Goal: Task Accomplishment & Management: Manage account settings

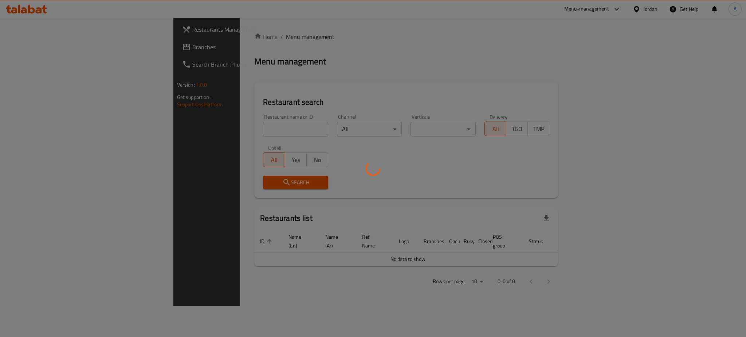
click at [207, 119] on div at bounding box center [373, 168] width 746 height 337
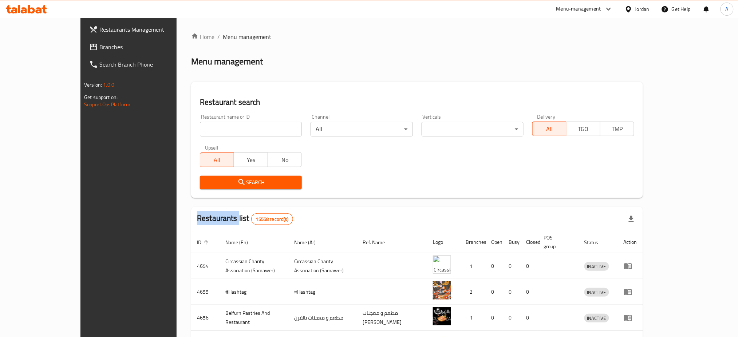
click at [207, 119] on div "Home / Menu management Menu management Restaurant search Restaurant name or ID …" at bounding box center [417, 284] width 452 height 504
click at [207, 122] on input "search" at bounding box center [251, 129] width 102 height 15
type input "fettuccini home"
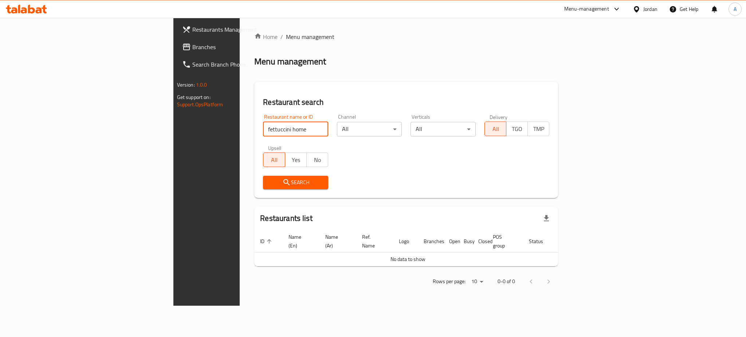
click at [192, 44] on span "Branches" at bounding box center [242, 47] width 100 height 9
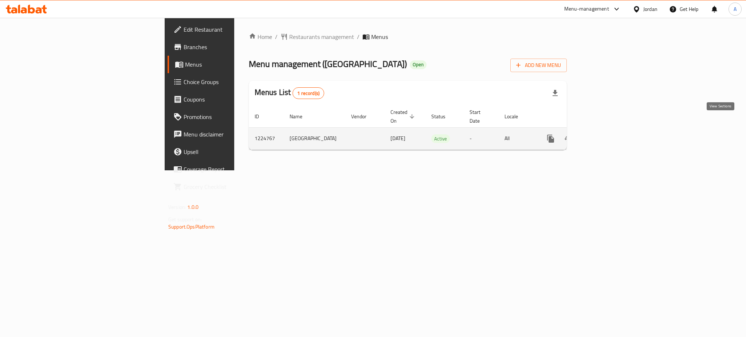
click at [612, 130] on link "enhanced table" at bounding box center [602, 138] width 17 height 17
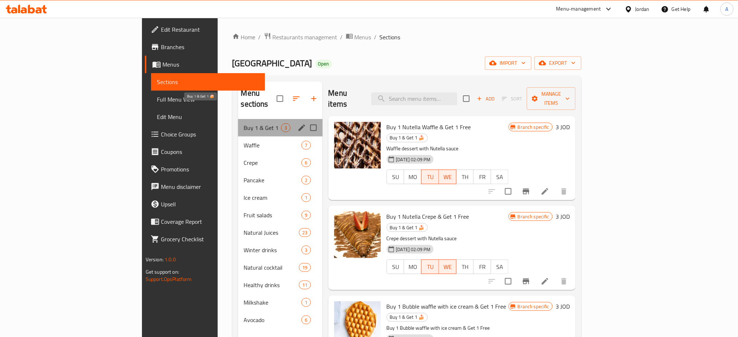
click at [244, 123] on span "Buy 1 & Get 1 🍰" at bounding box center [263, 127] width 38 height 9
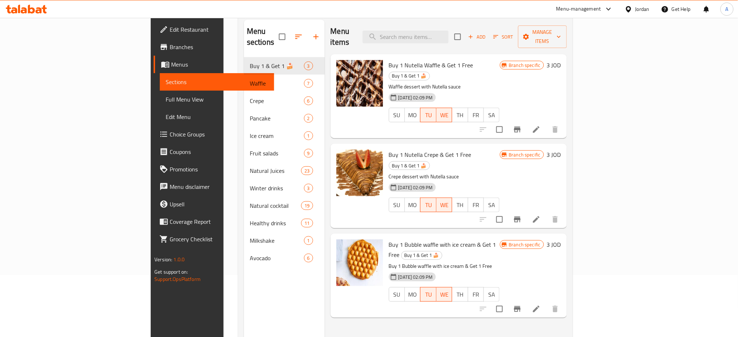
scroll to position [3, 0]
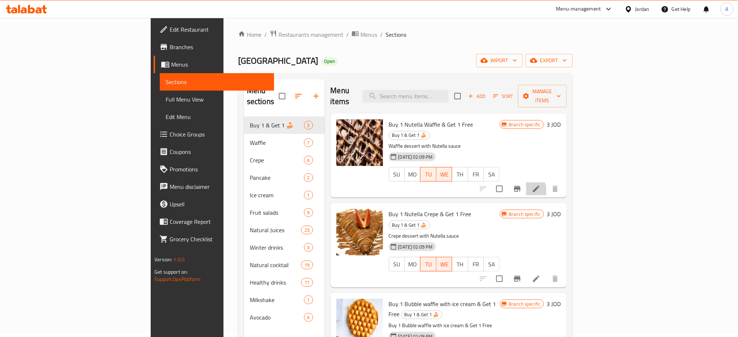
click at [546, 182] on li at bounding box center [536, 188] width 20 height 13
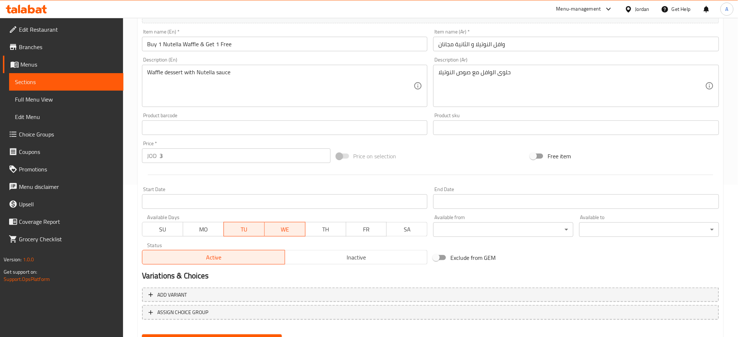
scroll to position [155, 0]
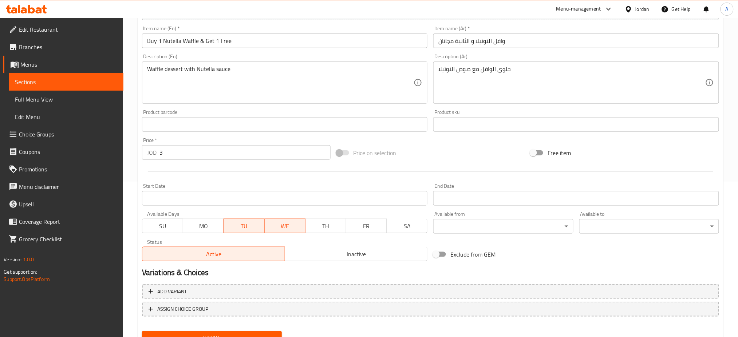
click at [208, 221] on span "MO" at bounding box center [203, 226] width 35 height 11
click at [278, 221] on span "WE" at bounding box center [285, 226] width 35 height 11
click at [211, 333] on span "Update" at bounding box center [212, 337] width 128 height 9
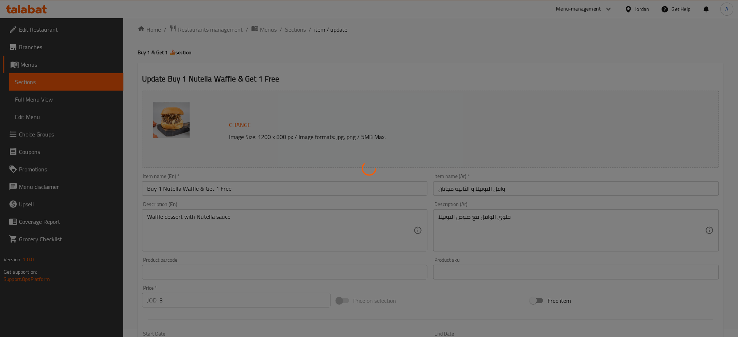
scroll to position [0, 0]
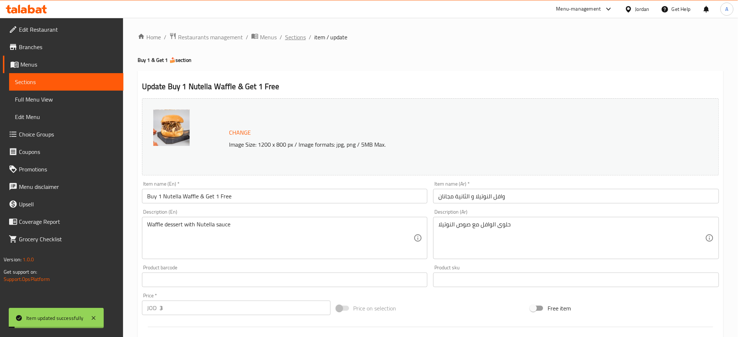
click at [285, 36] on span "Sections" at bounding box center [295, 37] width 21 height 9
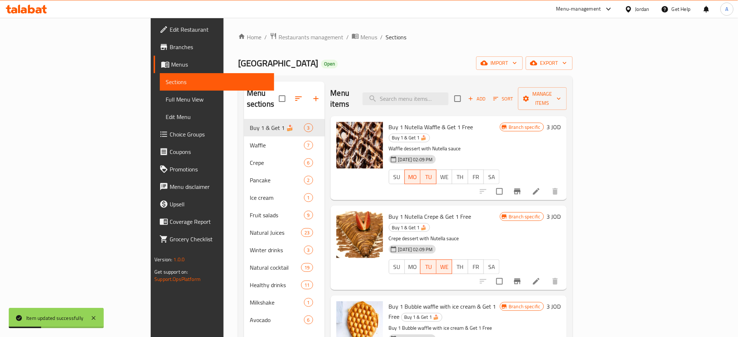
click at [541, 277] on icon at bounding box center [536, 281] width 9 height 9
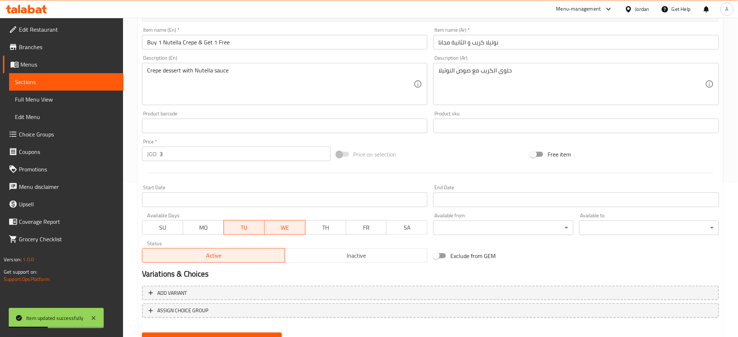
scroll to position [155, 0]
click at [214, 221] on span "MO" at bounding box center [203, 226] width 35 height 11
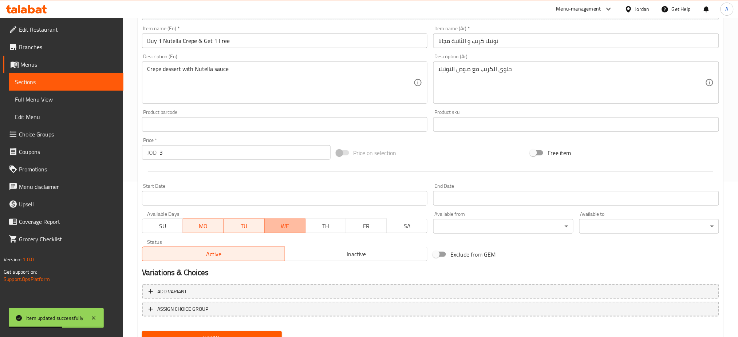
click at [269, 221] on span "WE" at bounding box center [285, 226] width 35 height 11
click at [237, 333] on span "Update" at bounding box center [212, 337] width 128 height 9
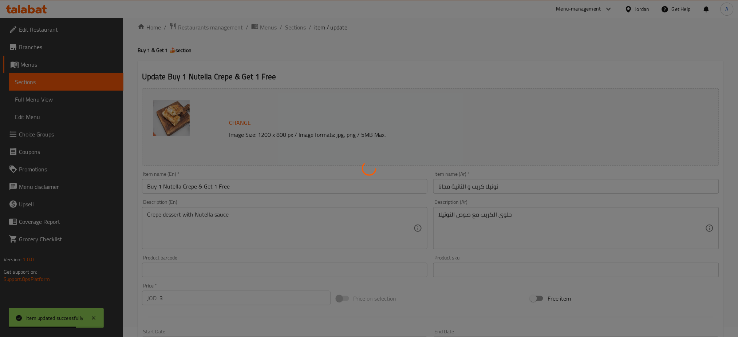
scroll to position [0, 0]
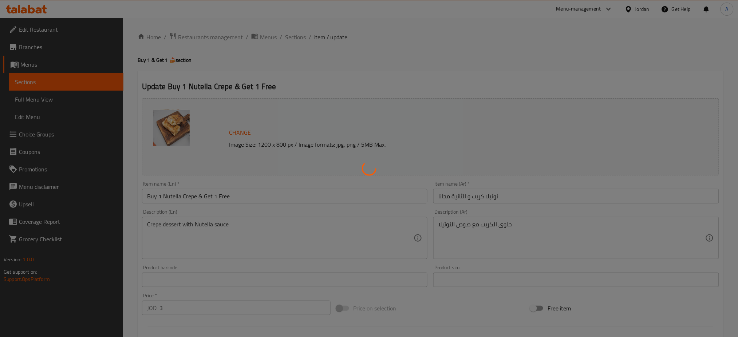
click at [264, 35] on div at bounding box center [369, 168] width 738 height 337
click at [302, 32] on div at bounding box center [369, 168] width 738 height 337
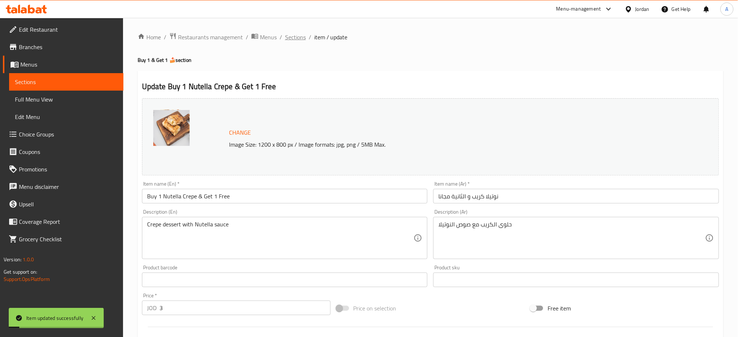
click at [285, 35] on span "Sections" at bounding box center [295, 37] width 21 height 9
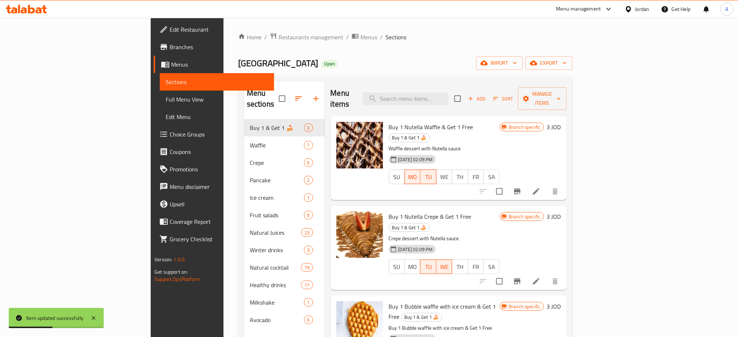
drag, startPoint x: 689, startPoint y: 163, endPoint x: 669, endPoint y: 298, distance: 136.6
click at [567, 127] on div "Buy 1 Nutella Waffle & Get 1 Free Buy 1 & Get 1 🍰 Waffle dessert with Nutella s…" at bounding box center [449, 121] width 236 height 11
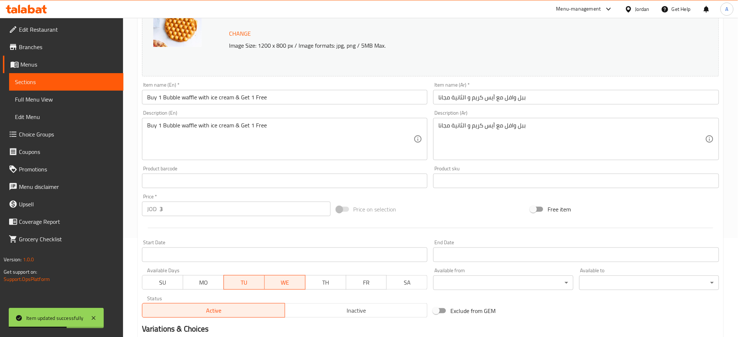
scroll to position [155, 0]
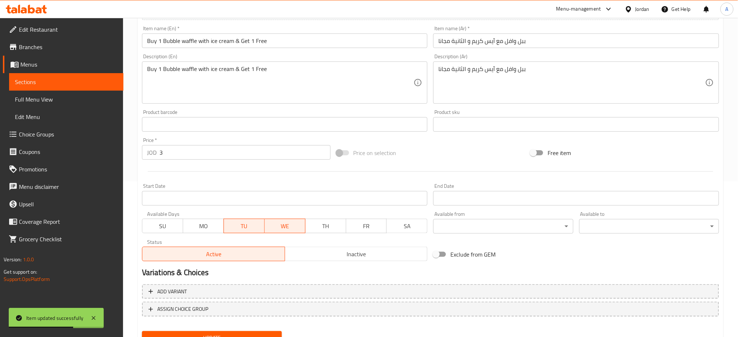
click at [212, 221] on span "MO" at bounding box center [203, 226] width 35 height 11
click at [286, 221] on span "WE" at bounding box center [285, 226] width 35 height 11
click at [234, 333] on span "Update" at bounding box center [212, 337] width 128 height 9
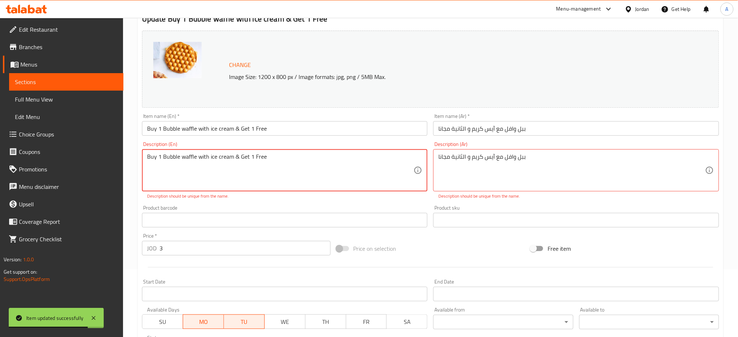
scroll to position [10, 0]
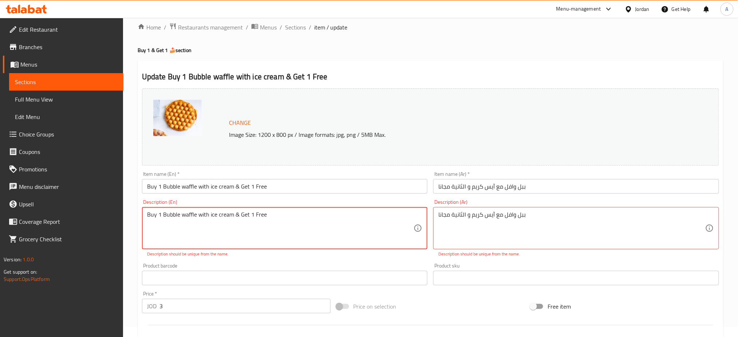
click at [213, 211] on textarea "Buy 1 Bubble waffle with ice cream & Get 1 Free" at bounding box center [280, 228] width 267 height 35
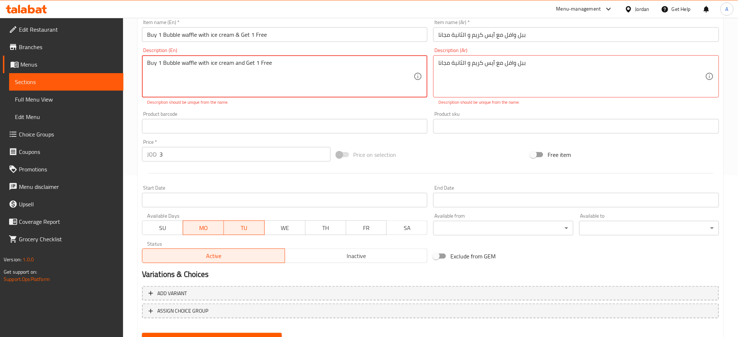
click at [222, 335] on span "Update" at bounding box center [212, 339] width 128 height 9
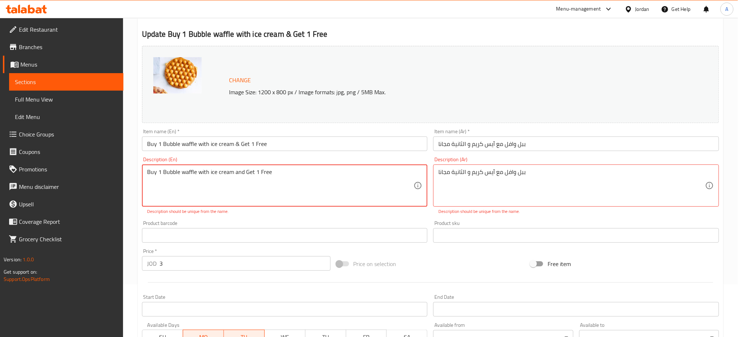
scroll to position [0, 0]
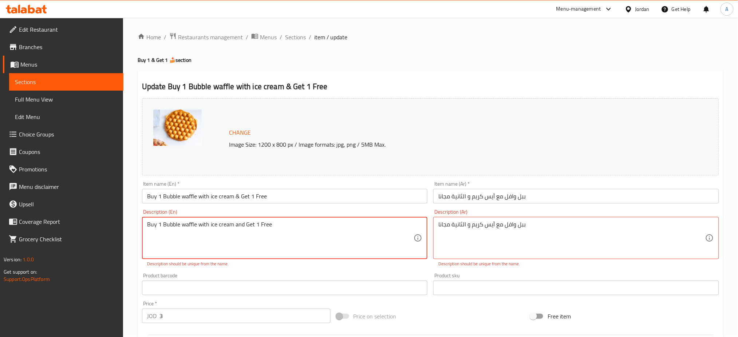
drag, startPoint x: 250, startPoint y: 213, endPoint x: 135, endPoint y: 203, distance: 114.7
click at [135, 203] on div "Home / Restaurants management / Menus / Sections / item / update Buy 1 & Get 1 …" at bounding box center [430, 275] width 615 height 515
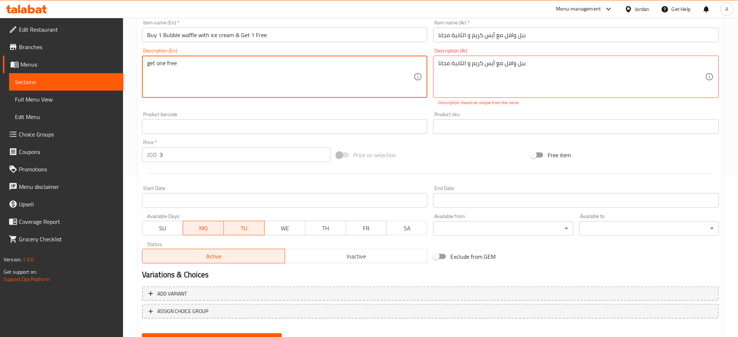
scroll to position [162, 0]
type textarea "get one free"
click at [225, 335] on span "Update" at bounding box center [212, 339] width 128 height 9
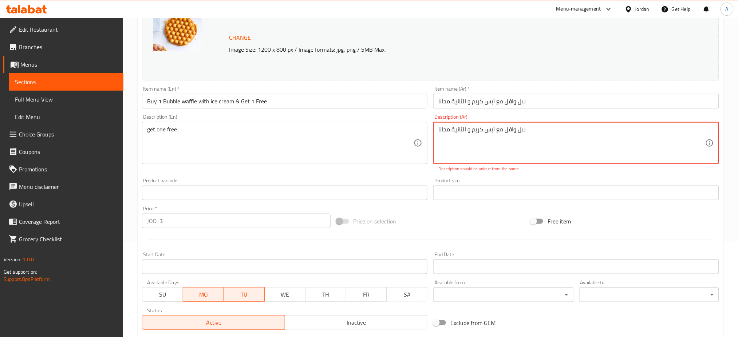
scroll to position [97, 0]
drag, startPoint x: 498, startPoint y: 114, endPoint x: 435, endPoint y: 120, distance: 62.9
click at [435, 120] on div "ببل وافل مع آيس كريم و الثانية مجانا Description (Ar)" at bounding box center [576, 141] width 286 height 42
click at [444, 124] on textarea "ببل وافل مع آيس كريم و الثانية مجانا" at bounding box center [571, 141] width 267 height 35
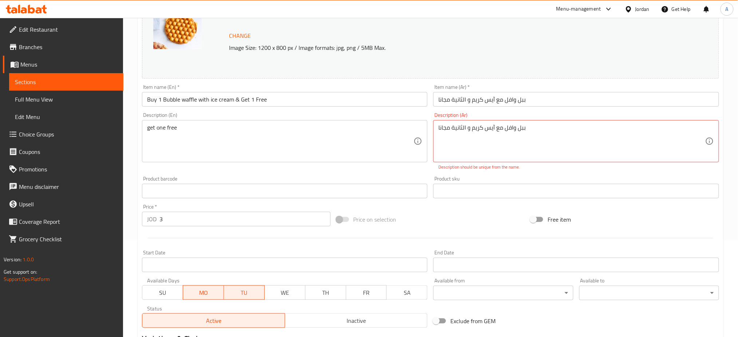
drag, startPoint x: 438, startPoint y: 114, endPoint x: 503, endPoint y: 119, distance: 65.4
click at [503, 120] on div "ببل وافل مع آيس كريم و الثانية مجانا Description (Ar)" at bounding box center [576, 141] width 286 height 42
click at [508, 124] on textarea "ببل وافل مع آيس كريم و الثانية مجانا" at bounding box center [571, 141] width 267 height 35
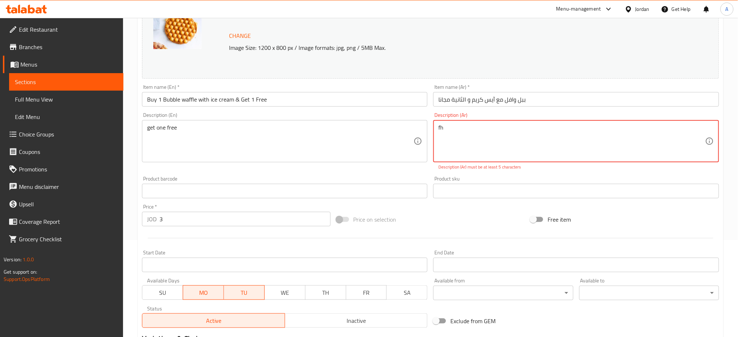
type textarea "f"
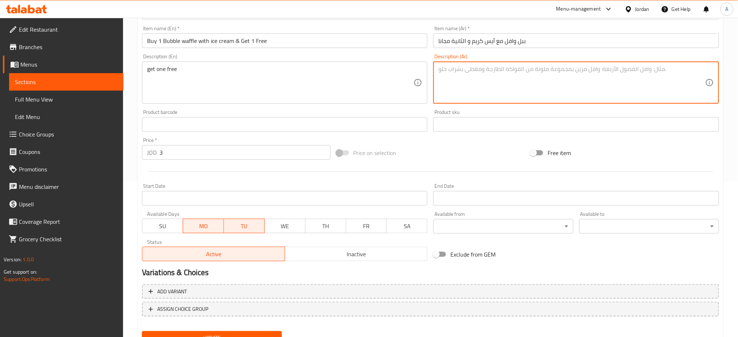
click at [239, 333] on span "Update" at bounding box center [212, 337] width 128 height 9
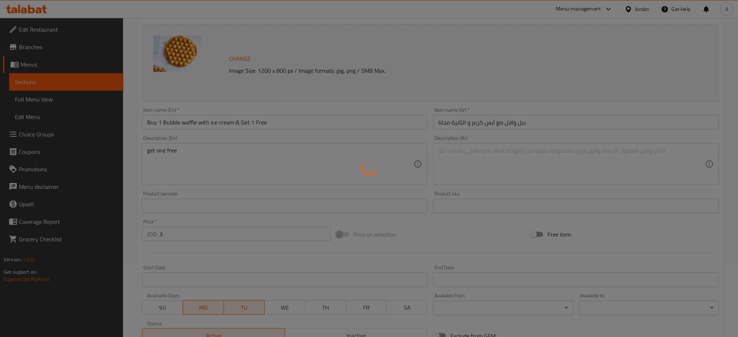
scroll to position [0, 0]
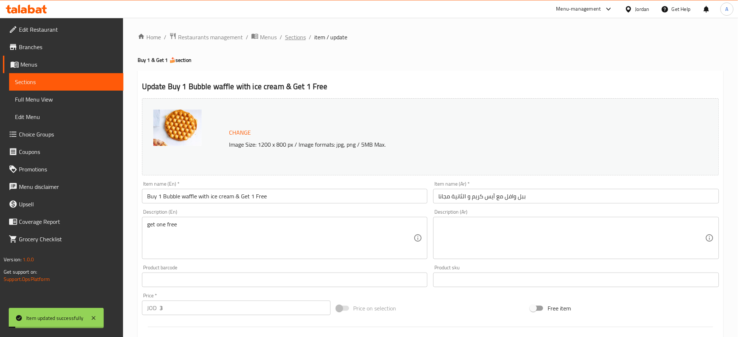
click at [285, 39] on span "Sections" at bounding box center [295, 37] width 21 height 9
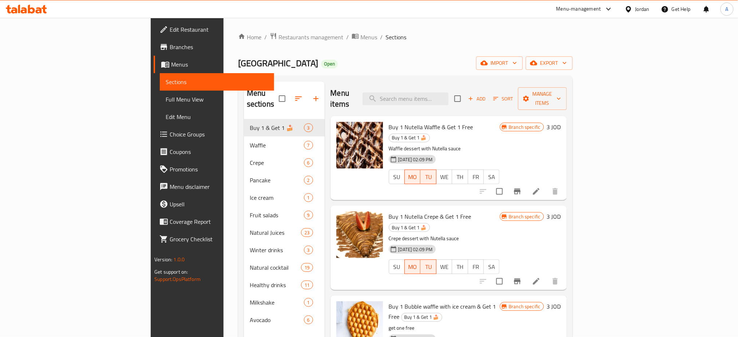
click at [396, 122] on span "Buy 1 Nutella Waffle & Get 1 Free" at bounding box center [431, 127] width 84 height 11
copy h6 "Buy 1 Nutella Waffle & Get 1 Free"
click at [389, 211] on span "Buy 1 Nutella Crepe & Get 1 Free" at bounding box center [430, 216] width 83 height 11
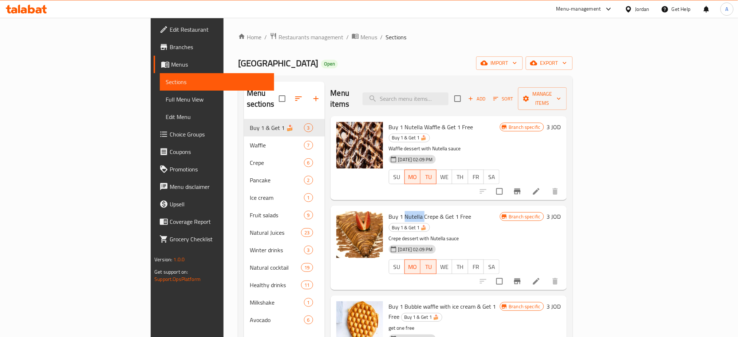
click at [389, 211] on span "Buy 1 Nutella Crepe & Get 1 Free" at bounding box center [430, 216] width 83 height 11
copy h6 "Buy 1 Nutella Crepe & Get 1 Free"
click at [402, 301] on span "Buy 1 Bubble waffle with ice cream & Get 1 Free" at bounding box center [442, 311] width 107 height 21
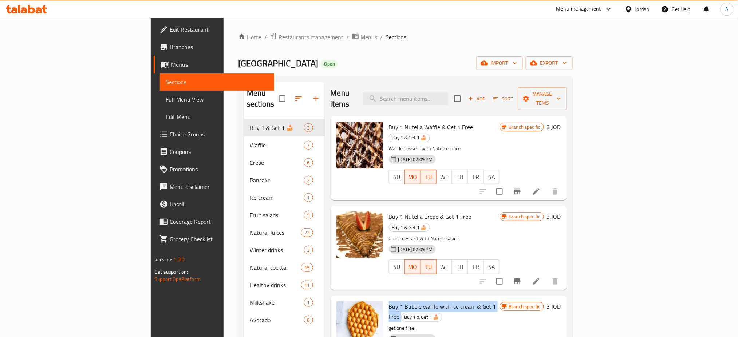
click at [402, 301] on span "Buy 1 Bubble waffle with ice cream & Get 1 Free" at bounding box center [442, 311] width 107 height 21
copy h6 "Buy 1 Bubble waffle with ice cream & Get 1 Free"
click at [279, 37] on span "Restaurants management" at bounding box center [311, 37] width 65 height 9
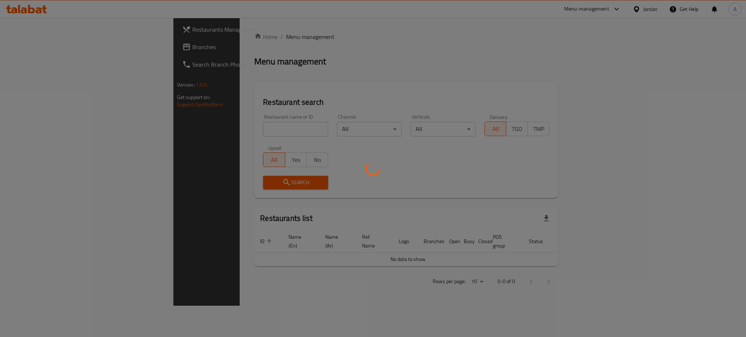
click at [184, 117] on div at bounding box center [373, 168] width 746 height 337
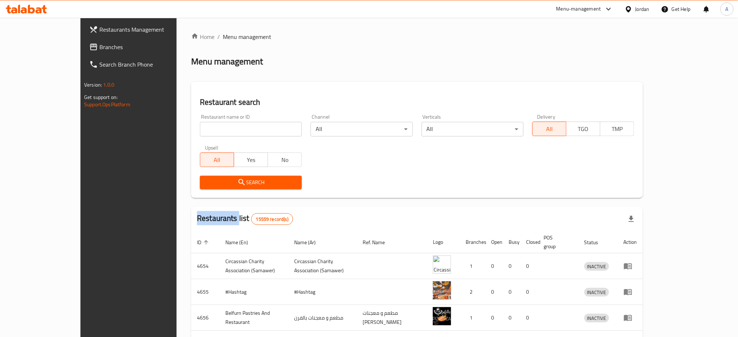
click at [191, 117] on div "Home / Menu management Menu management Restaurant search Restaurant name or ID …" at bounding box center [417, 284] width 452 height 504
click at [200, 122] on input "search" at bounding box center [251, 129] width 102 height 15
type input "dolma"
click button "Search" at bounding box center [251, 182] width 102 height 13
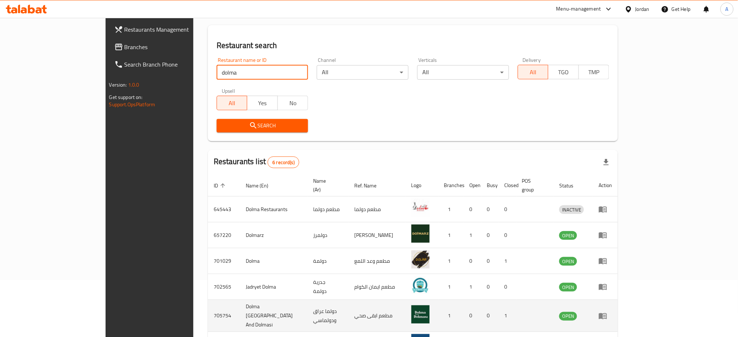
scroll to position [81, 0]
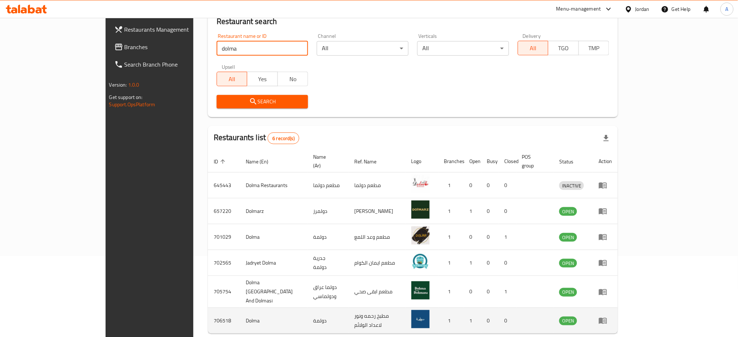
click at [208, 308] on td "706518" at bounding box center [224, 321] width 32 height 26
copy td "706518"
click at [607, 316] on icon "enhanced table" at bounding box center [603, 320] width 9 height 9
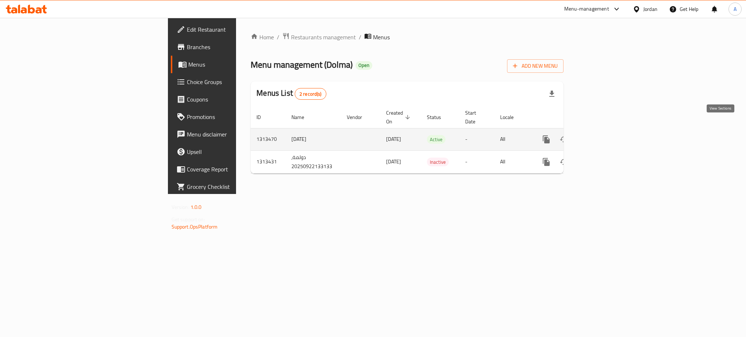
click at [603, 135] on icon "enhanced table" at bounding box center [598, 139] width 9 height 9
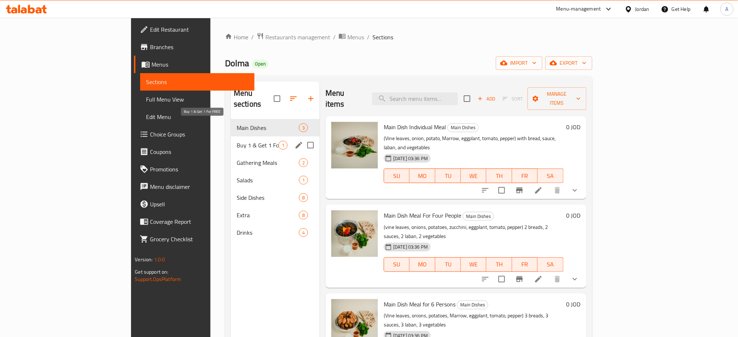
click at [237, 141] on span "Buy 1 & Get 1 For FREE" at bounding box center [258, 145] width 42 height 9
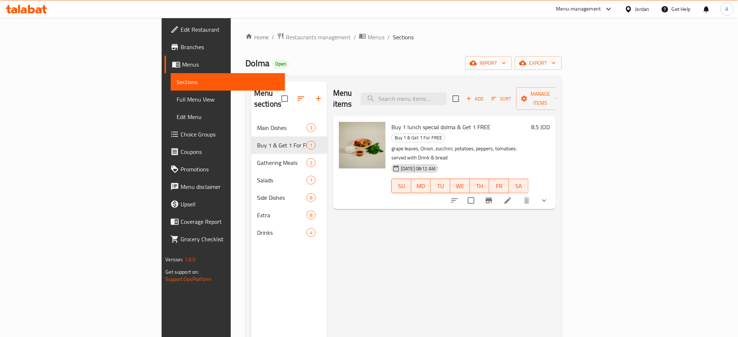
click at [391, 122] on span "Buy 1 lunch special dolma & Get 1 FREE" at bounding box center [440, 127] width 99 height 11
copy h6 "Buy 1 lunch special dolma & Get 1 FREE"
click at [231, 31] on div "Home / Restaurants management / Menus / Sections Dolma Open import export Menu …" at bounding box center [403, 228] width 345 height 421
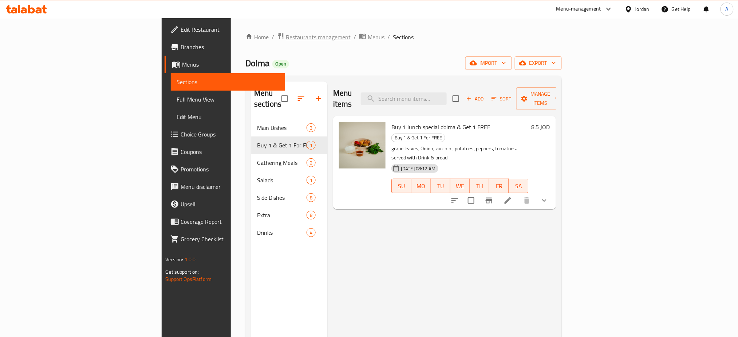
click at [286, 34] on span "Restaurants management" at bounding box center [318, 37] width 65 height 9
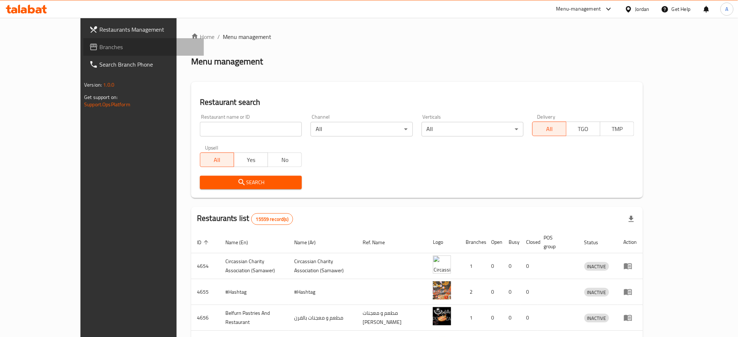
click at [83, 38] on link "Branches" at bounding box center [143, 46] width 121 height 17
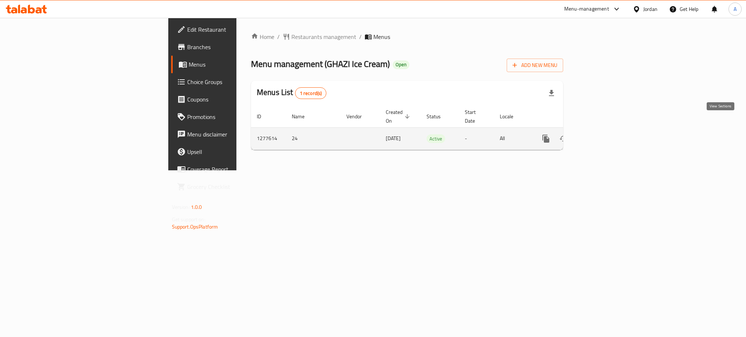
click at [603, 134] on icon "enhanced table" at bounding box center [598, 138] width 9 height 9
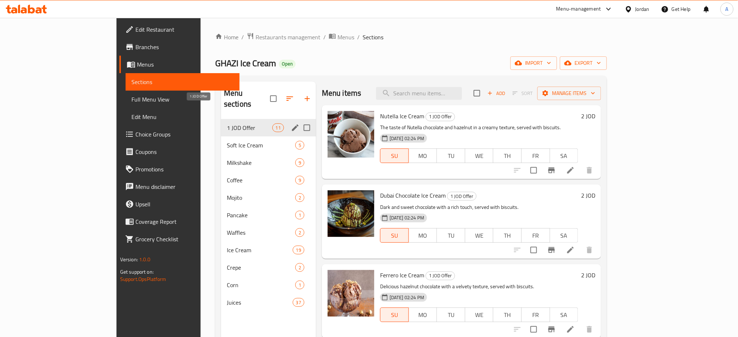
click at [227, 123] on span "1 JOD Offer" at bounding box center [250, 127] width 46 height 9
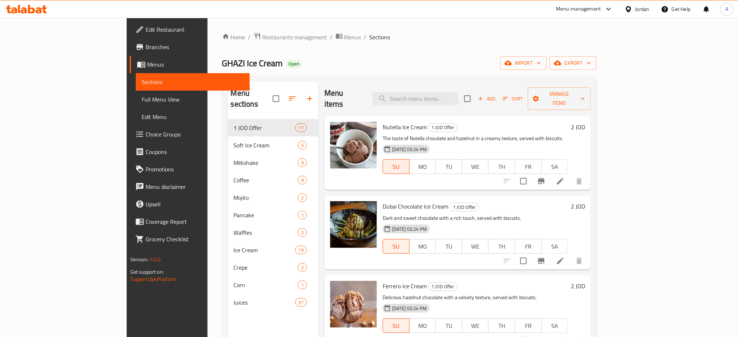
click at [383, 122] on span "Nutella Ice Cream" at bounding box center [405, 127] width 44 height 11
copy h6 "Nutella Ice Cream"
click at [263, 36] on span "Restaurants management" at bounding box center [295, 37] width 65 height 9
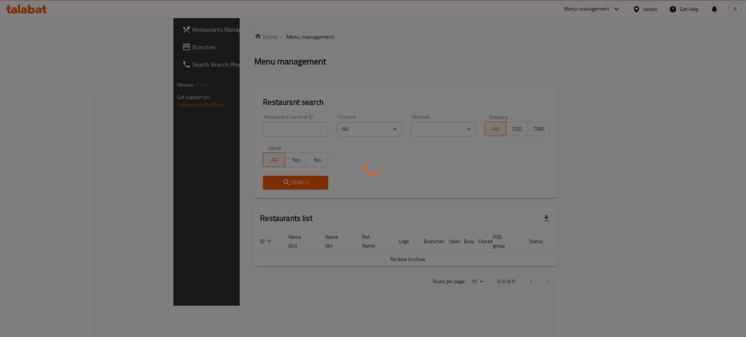
click at [211, 114] on div at bounding box center [373, 168] width 746 height 337
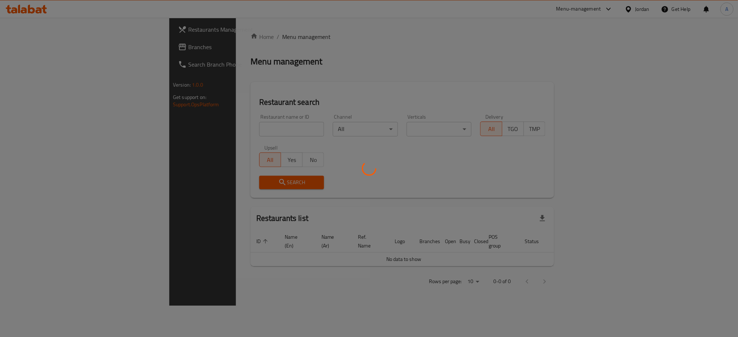
click at [210, 118] on div at bounding box center [369, 168] width 738 height 337
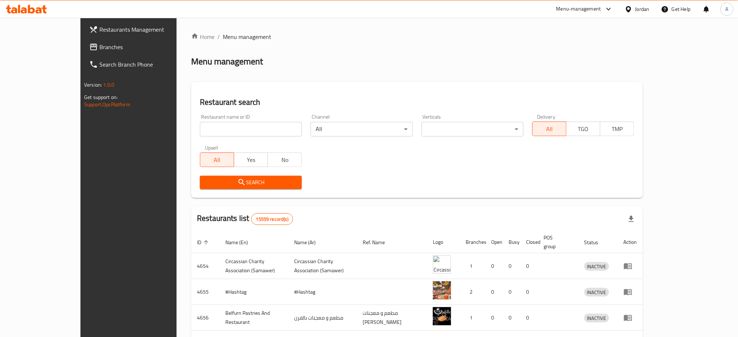
click at [210, 122] on input "search" at bounding box center [251, 129] width 102 height 15
type input "MELD BURGER"
click button "Search" at bounding box center [251, 182] width 102 height 13
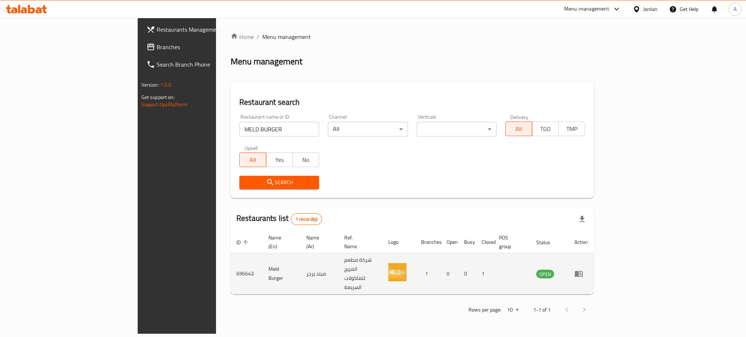
click at [593, 253] on td "enhanced table" at bounding box center [580, 273] width 25 height 41
click at [583, 271] on icon "enhanced table" at bounding box center [579, 274] width 8 height 6
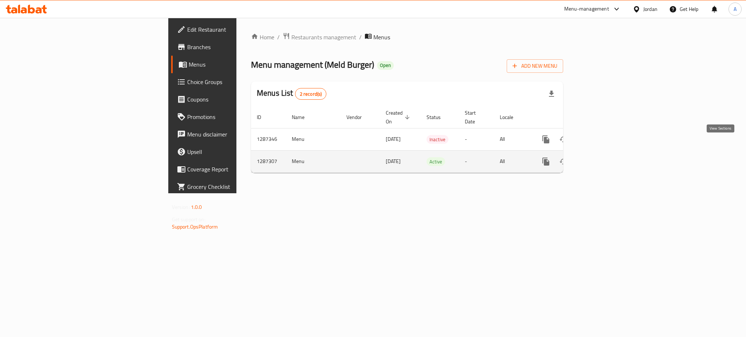
click at [601, 158] on icon "enhanced table" at bounding box center [598, 161] width 7 height 7
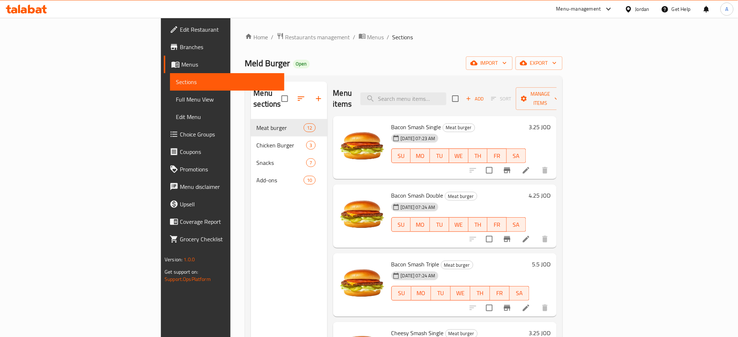
click at [530, 166] on icon at bounding box center [526, 170] width 9 height 9
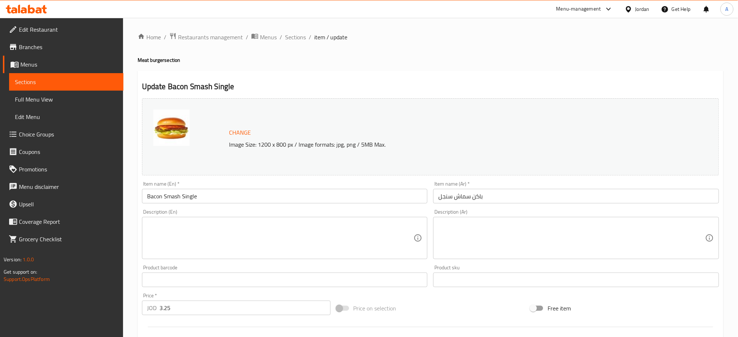
click at [147, 189] on input "Bacon Smash Single" at bounding box center [285, 196] width 286 height 15
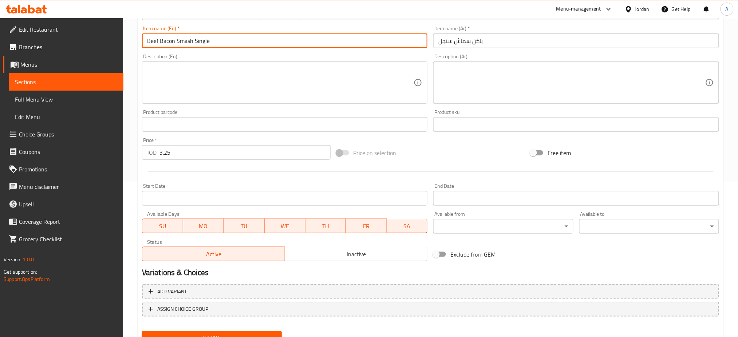
type input "Beef Bacon Smash Single"
click at [212, 331] on button "Update" at bounding box center [212, 337] width 140 height 13
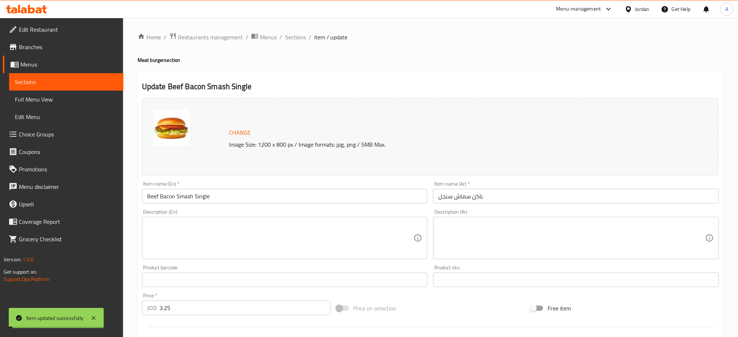
click at [285, 37] on span "Sections" at bounding box center [295, 37] width 21 height 9
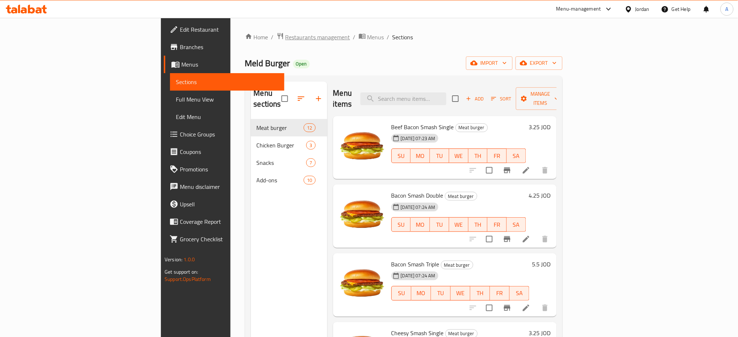
click at [285, 35] on span "Restaurants management" at bounding box center [317, 37] width 65 height 9
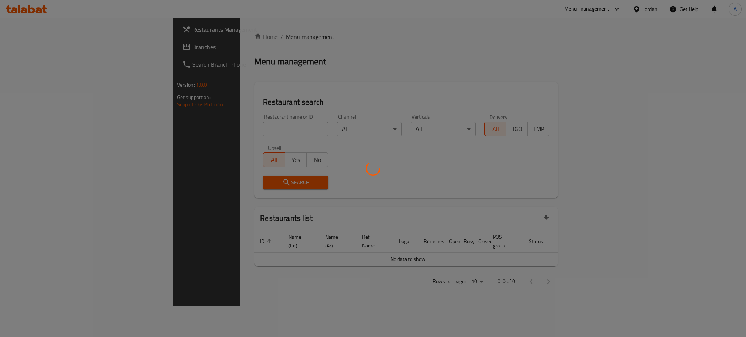
click at [32, 46] on div at bounding box center [373, 168] width 746 height 337
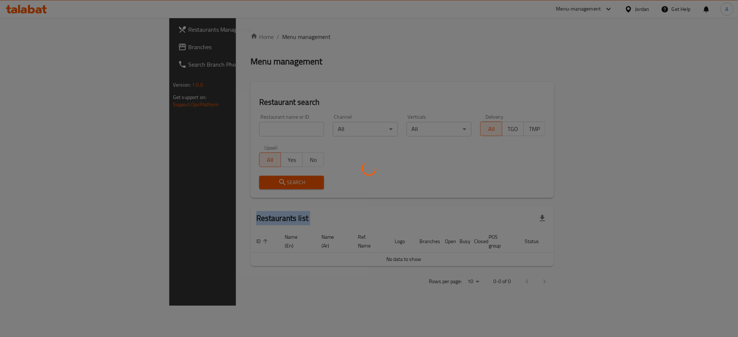
click at [32, 46] on div at bounding box center [369, 168] width 738 height 337
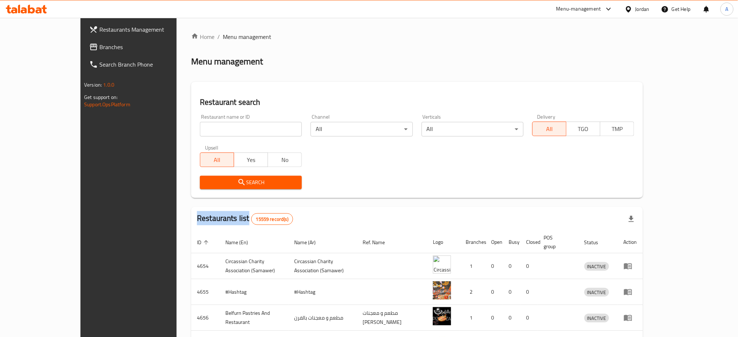
click at [99, 46] on span "Branches" at bounding box center [148, 47] width 99 height 9
